Goal: Information Seeking & Learning: Learn about a topic

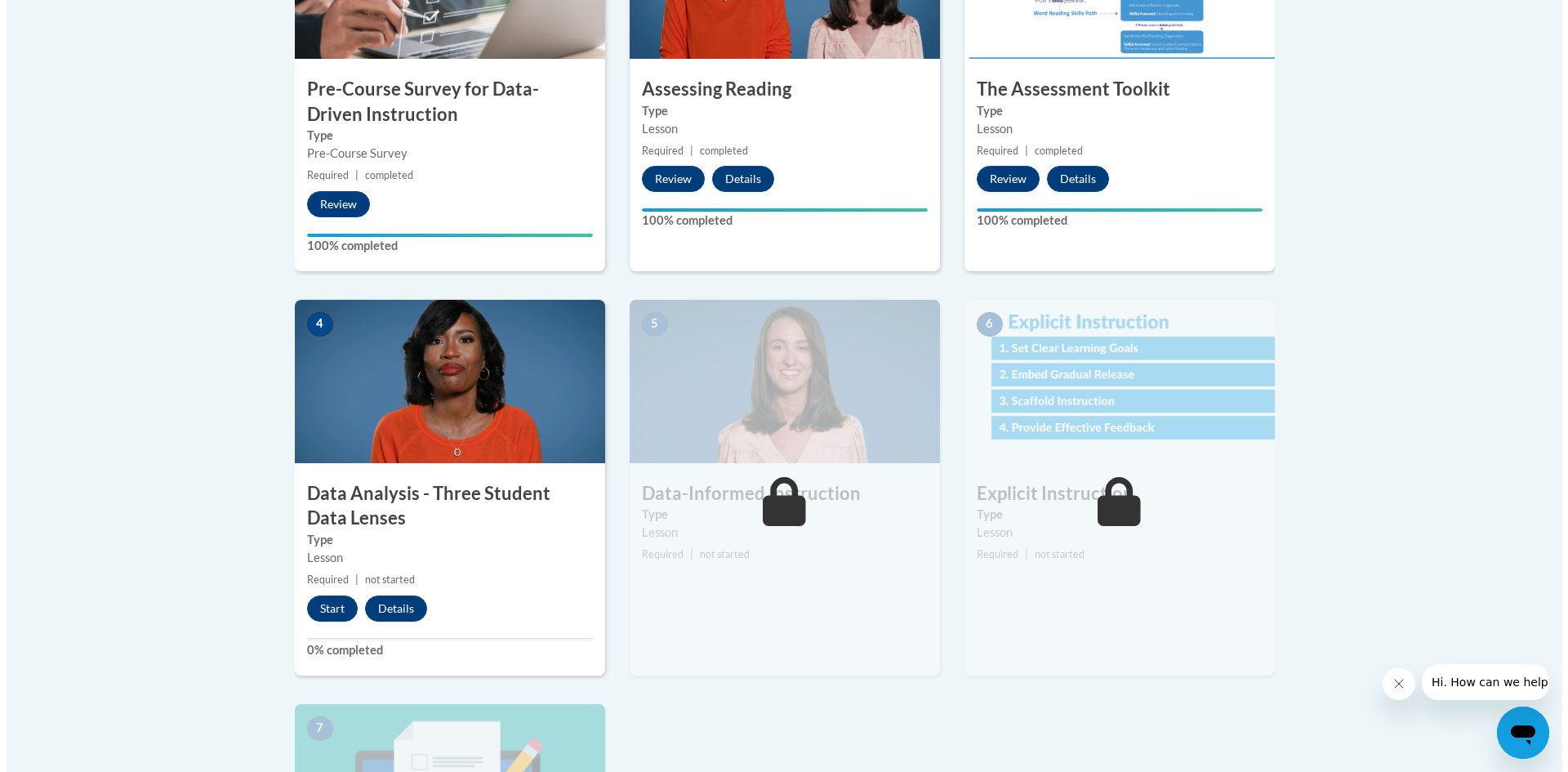
scroll to position [817, 0]
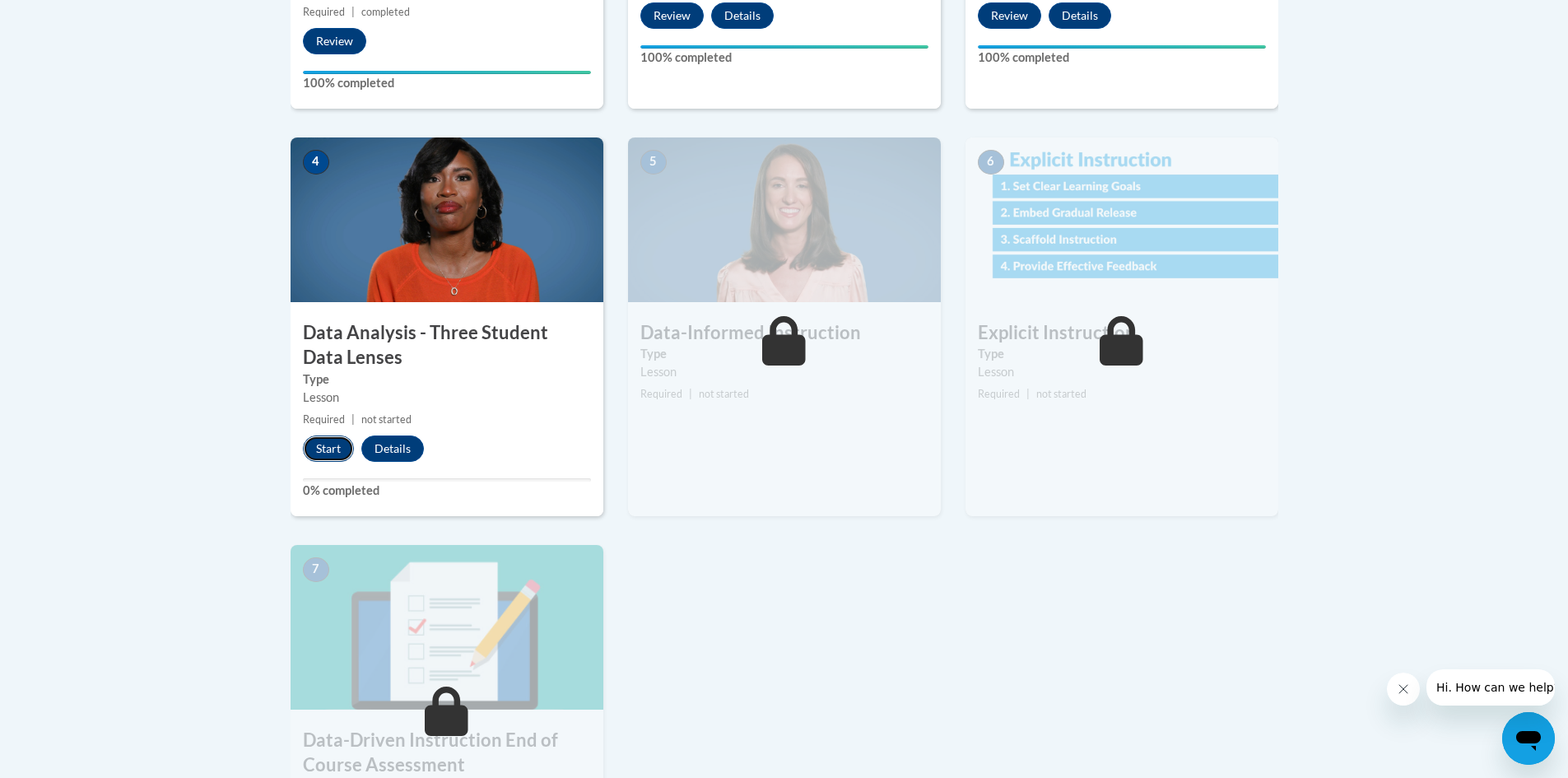
click at [311, 445] on button "Start" at bounding box center [327, 448] width 51 height 27
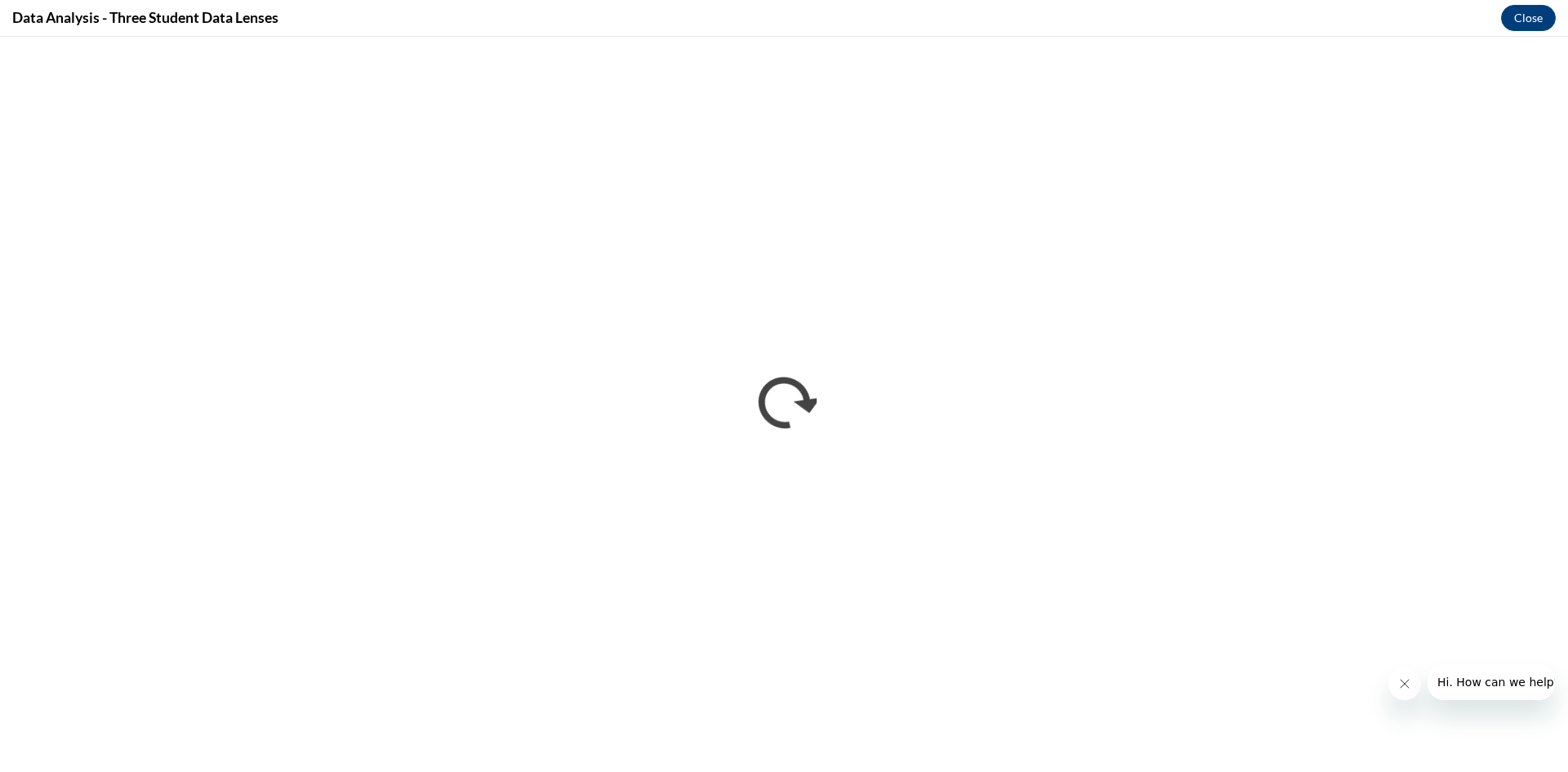
scroll to position [0, 0]
